Goal: Navigation & Orientation: Find specific page/section

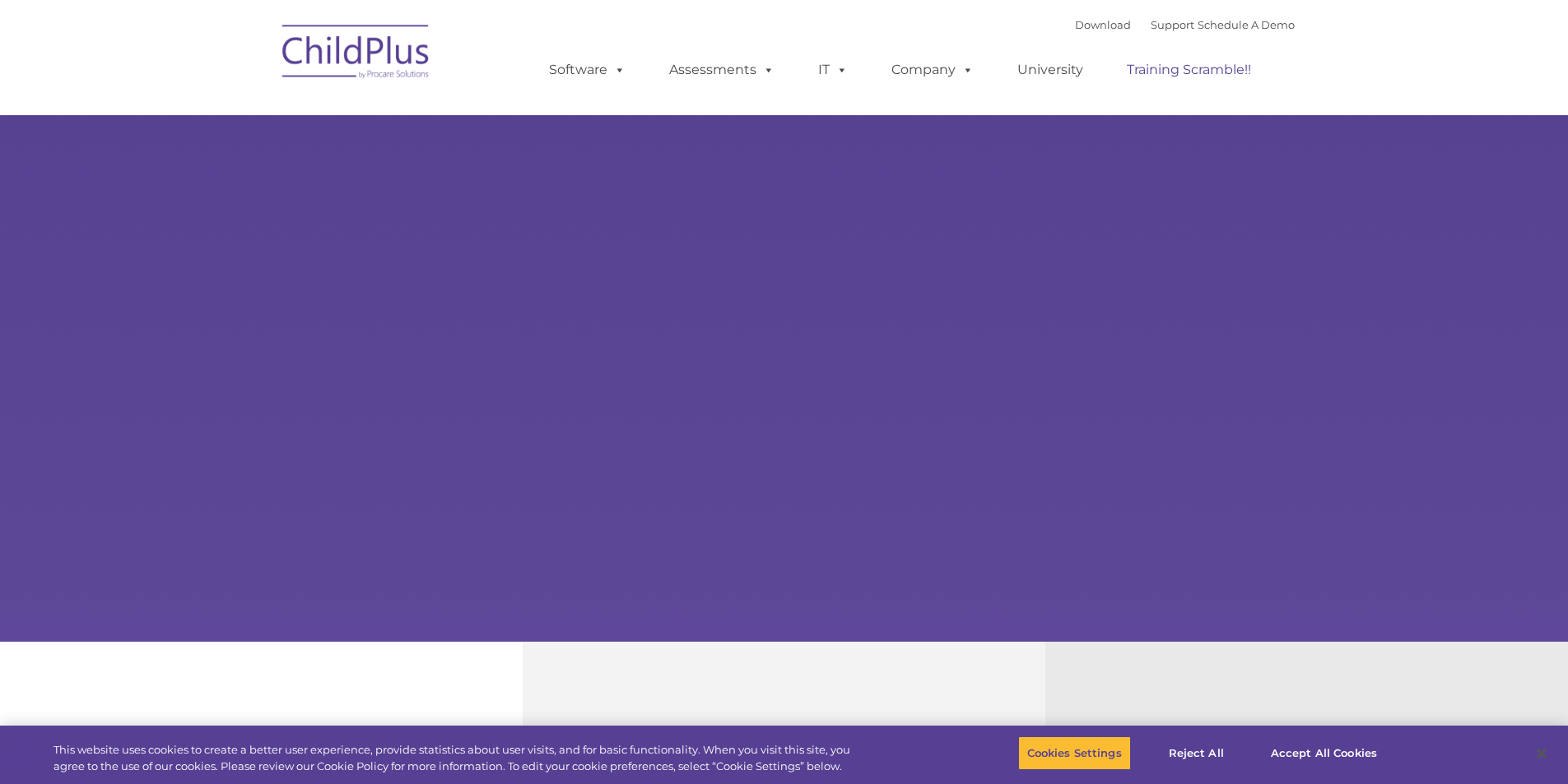
select select "MEDIUM"
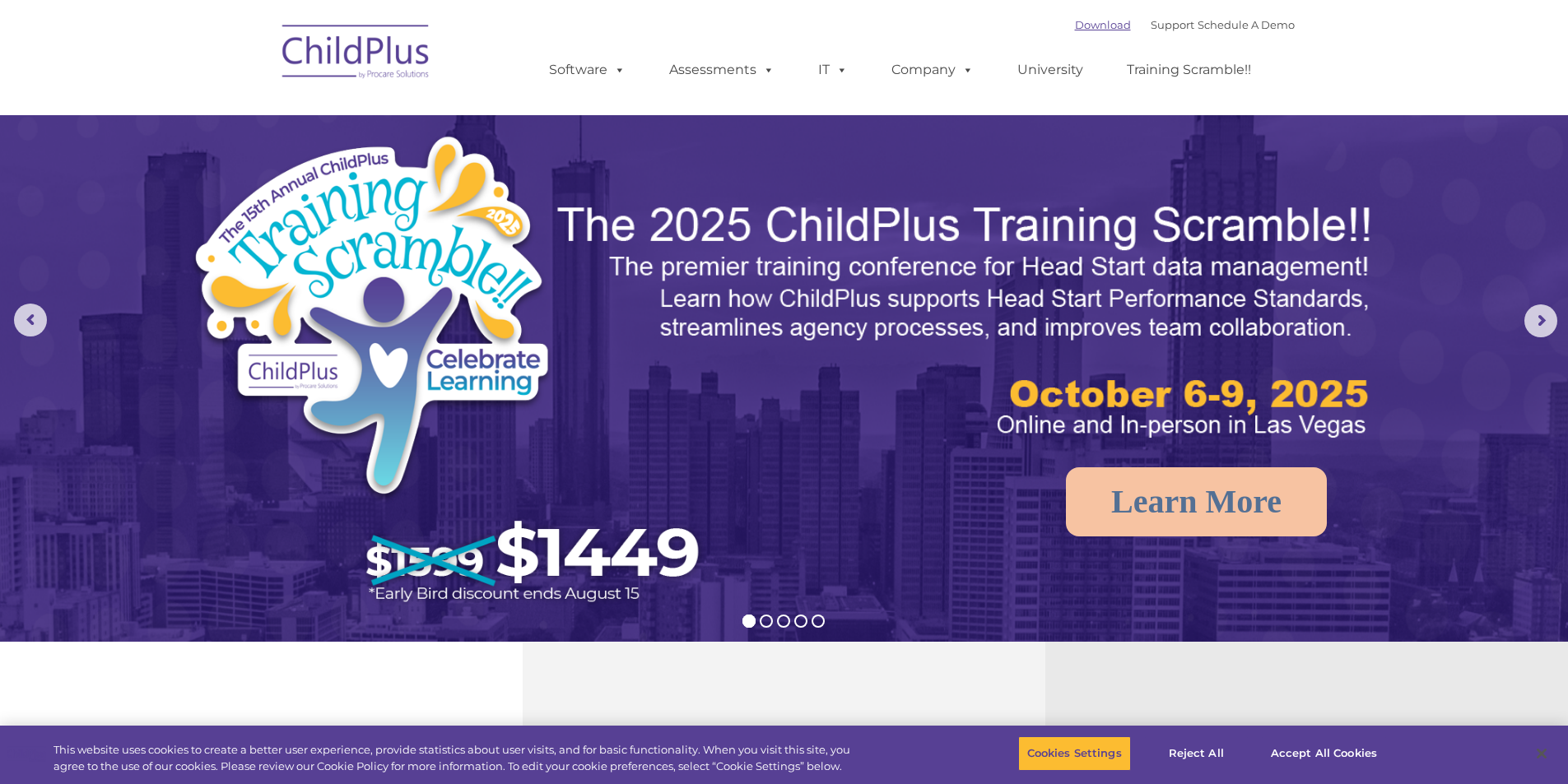
click at [1098, 30] on link "Download" at bounding box center [1103, 24] width 56 height 13
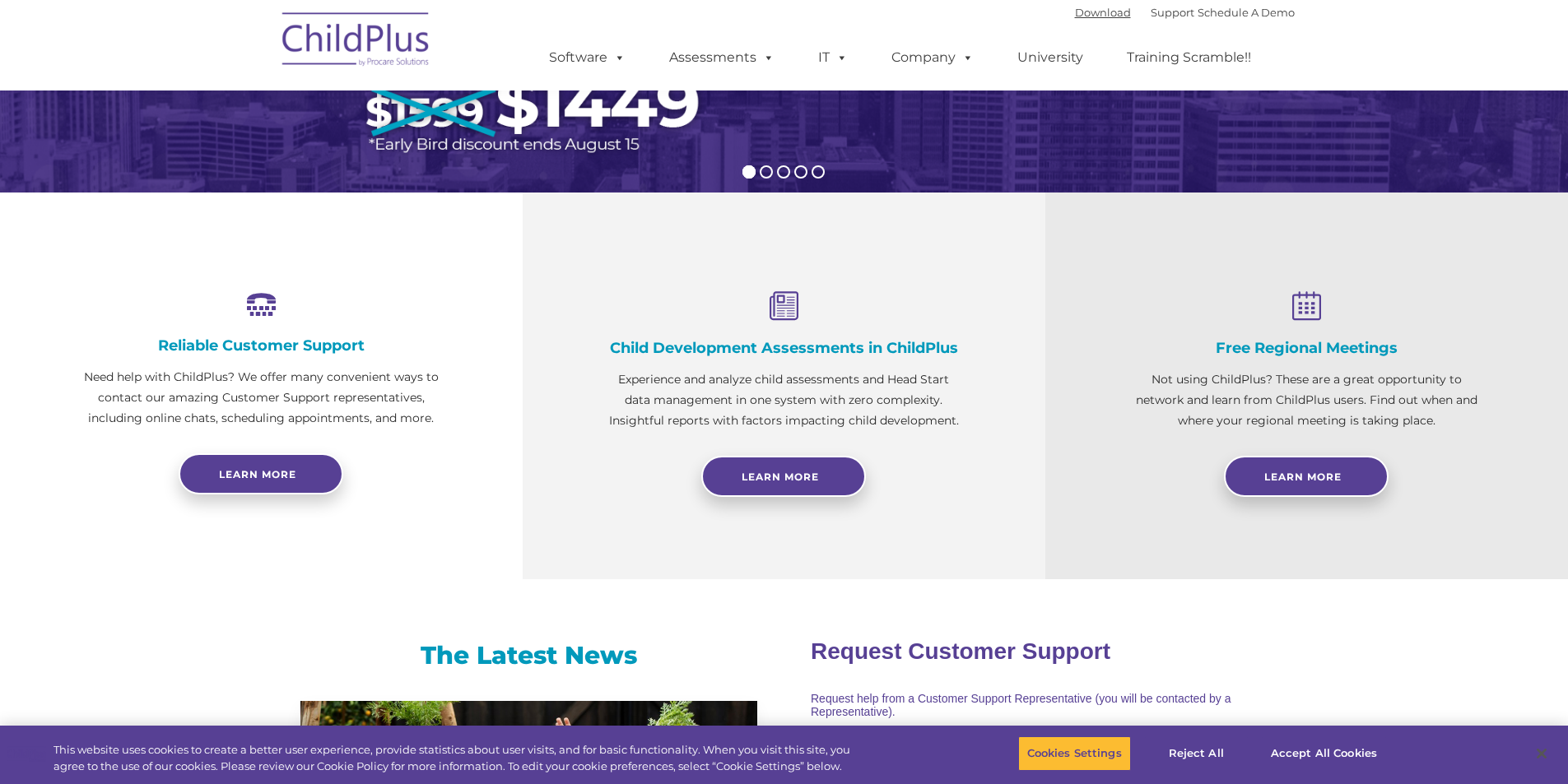
scroll to position [382, 0]
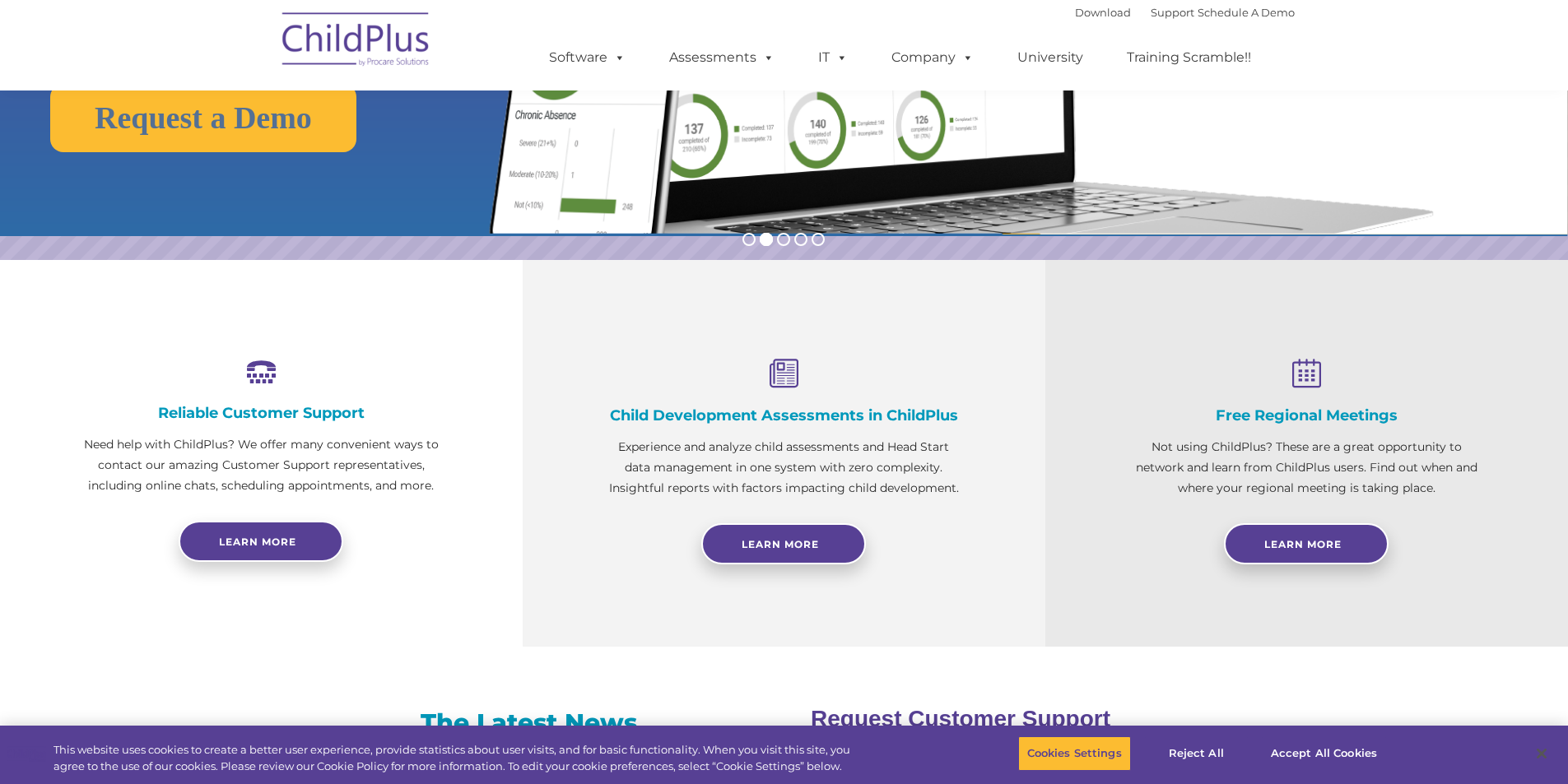
click at [348, 57] on img at bounding box center [356, 42] width 165 height 82
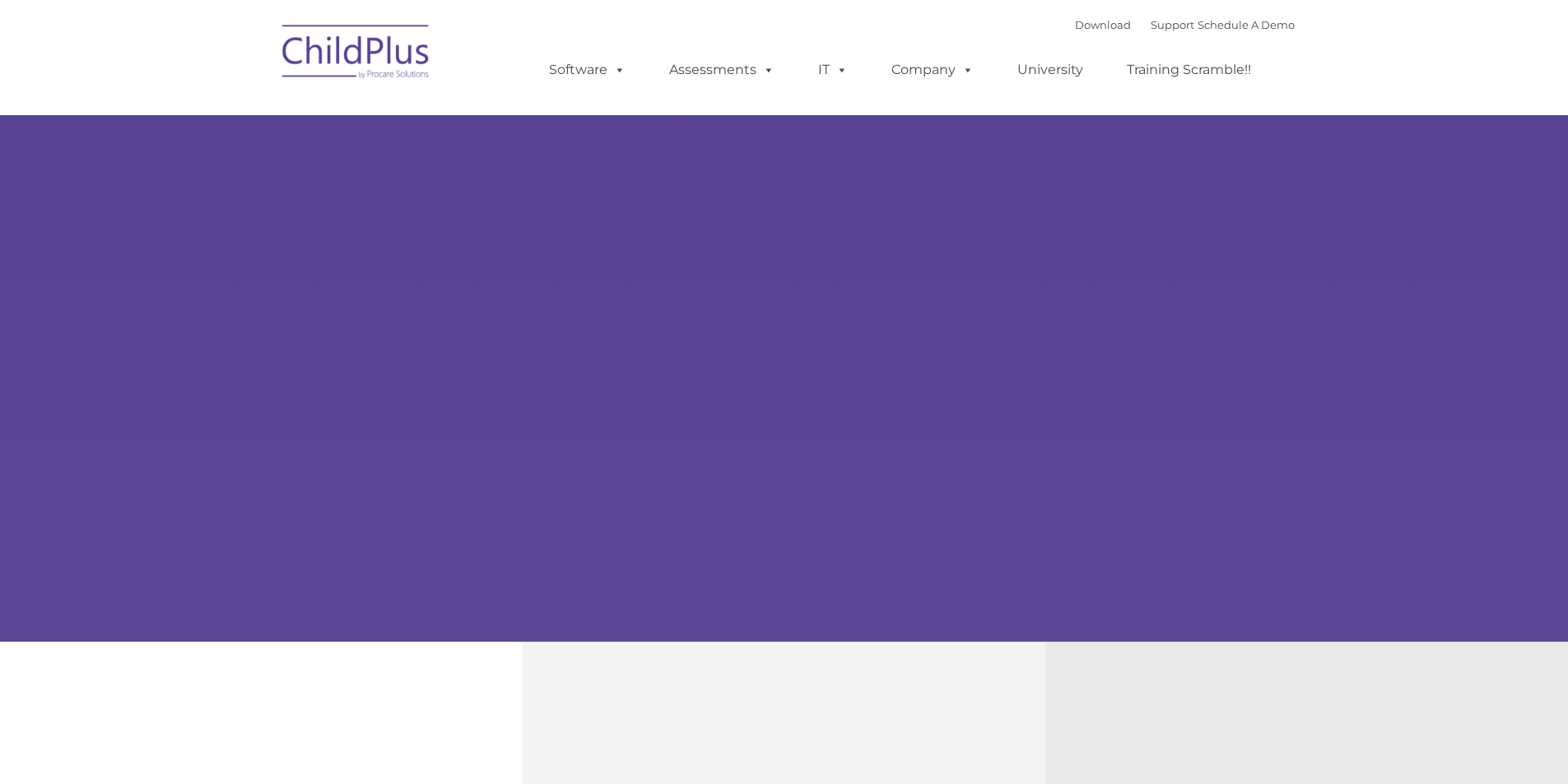
type input ""
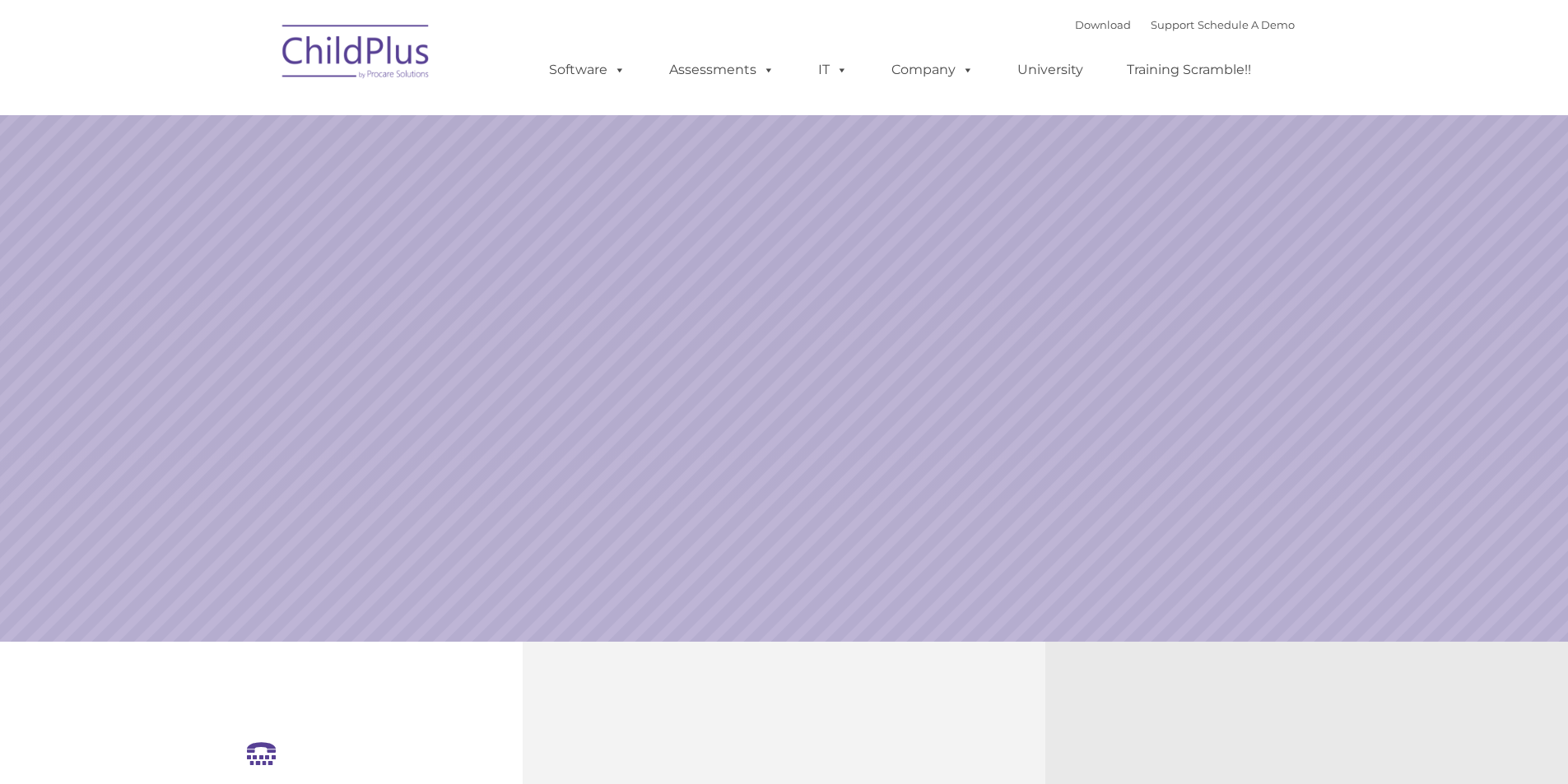
select select "MEDIUM"
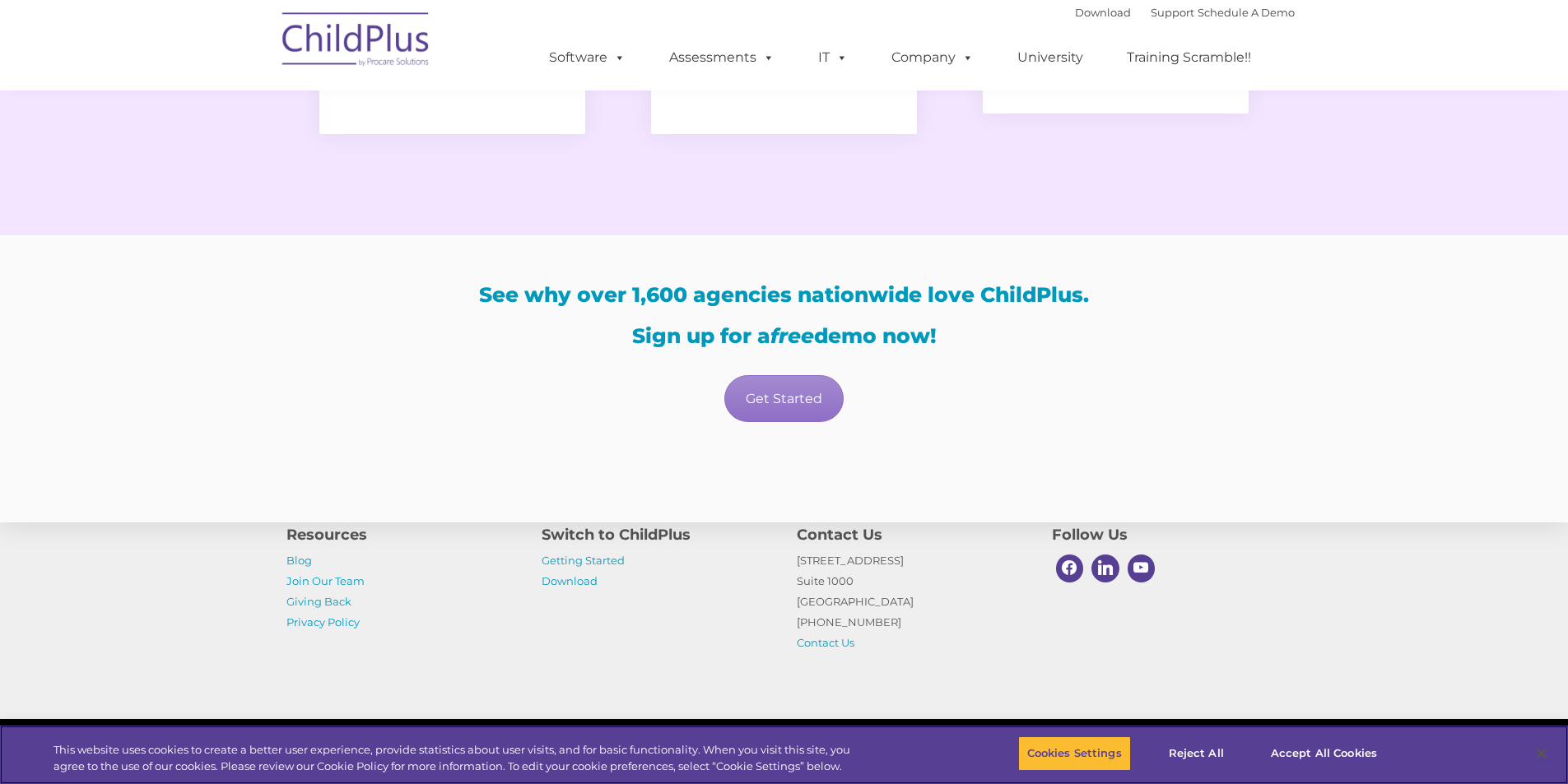
scroll to position [2810, 0]
